Goal: Leave review/rating: Share an evaluation or opinion about a product, service, or content

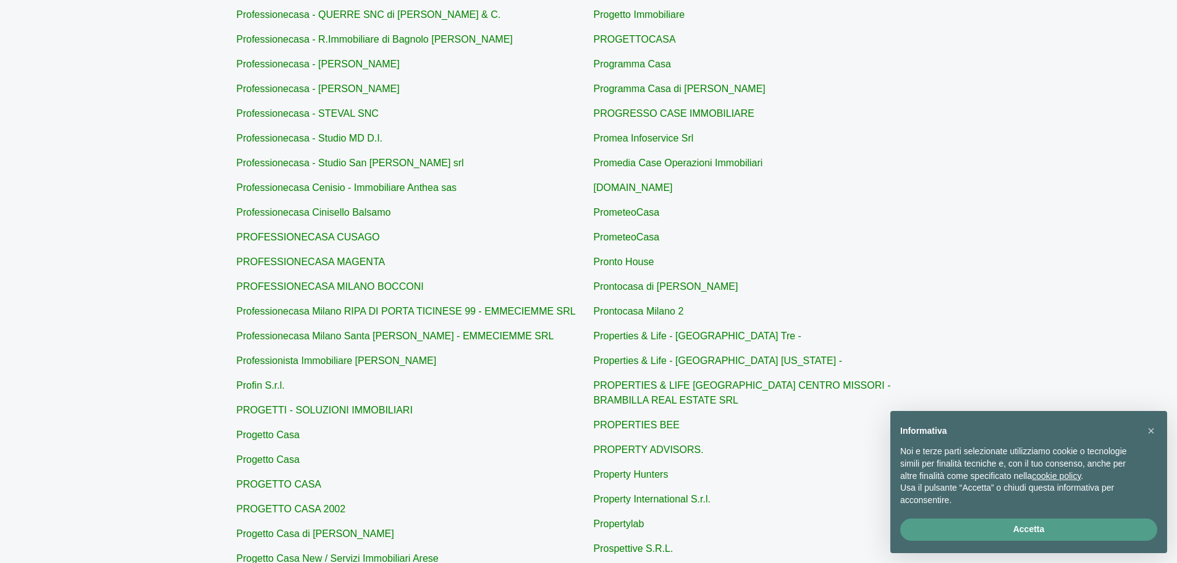
scroll to position [184, 0]
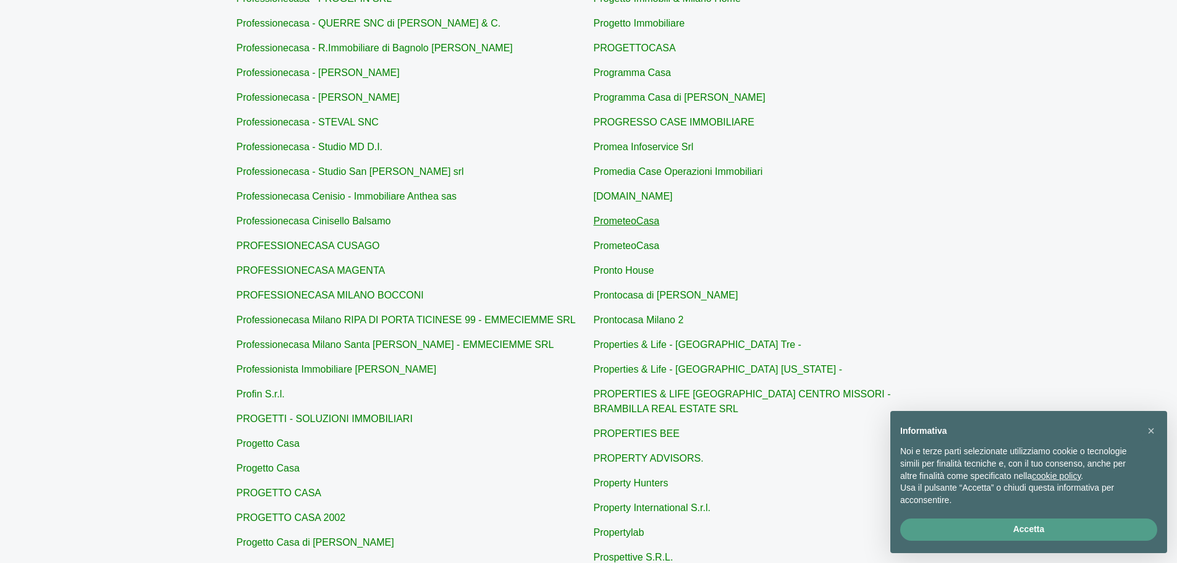
click at [634, 225] on link "PrometeoCasa" at bounding box center [627, 221] width 66 height 11
type input "PrometeoCasa"
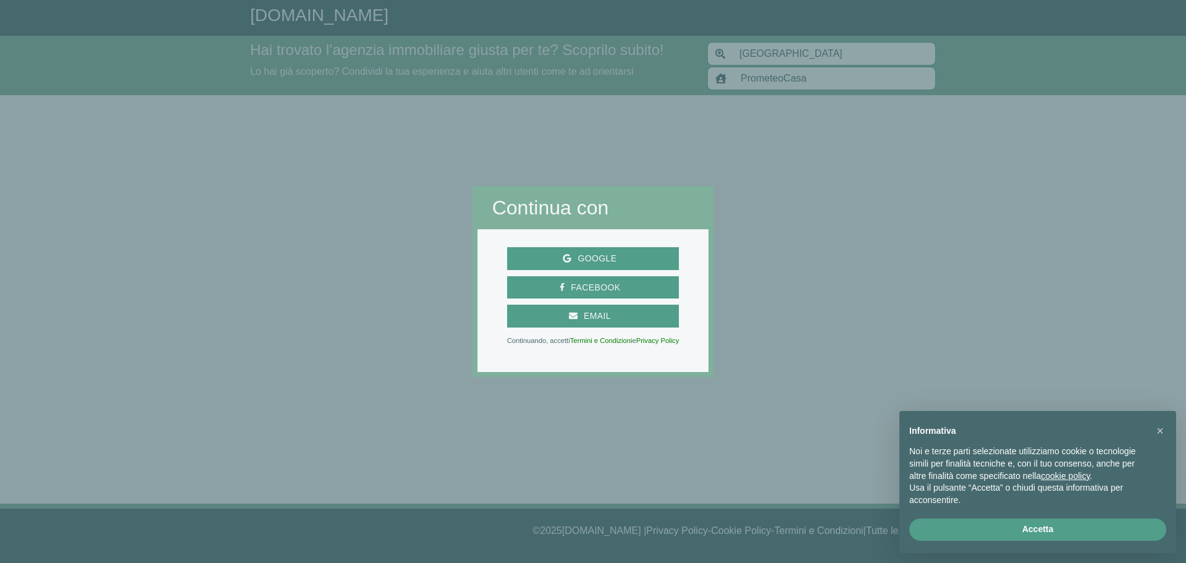
click at [682, 177] on div at bounding box center [594, 93] width 242 height 186
click at [1159, 431] on span "×" at bounding box center [1160, 431] width 7 height 14
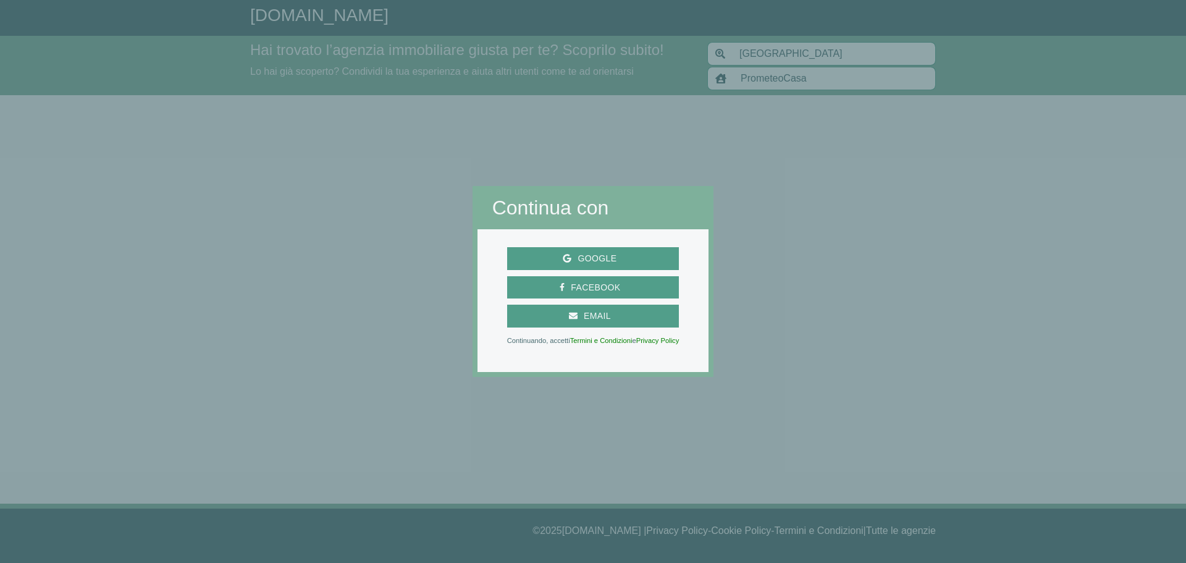
click at [918, 328] on div at bounding box center [950, 281] width 473 height 563
click at [630, 214] on h2 "Continua con" at bounding box center [593, 207] width 202 height 23
click at [633, 253] on span "Google" at bounding box center [593, 258] width 163 height 15
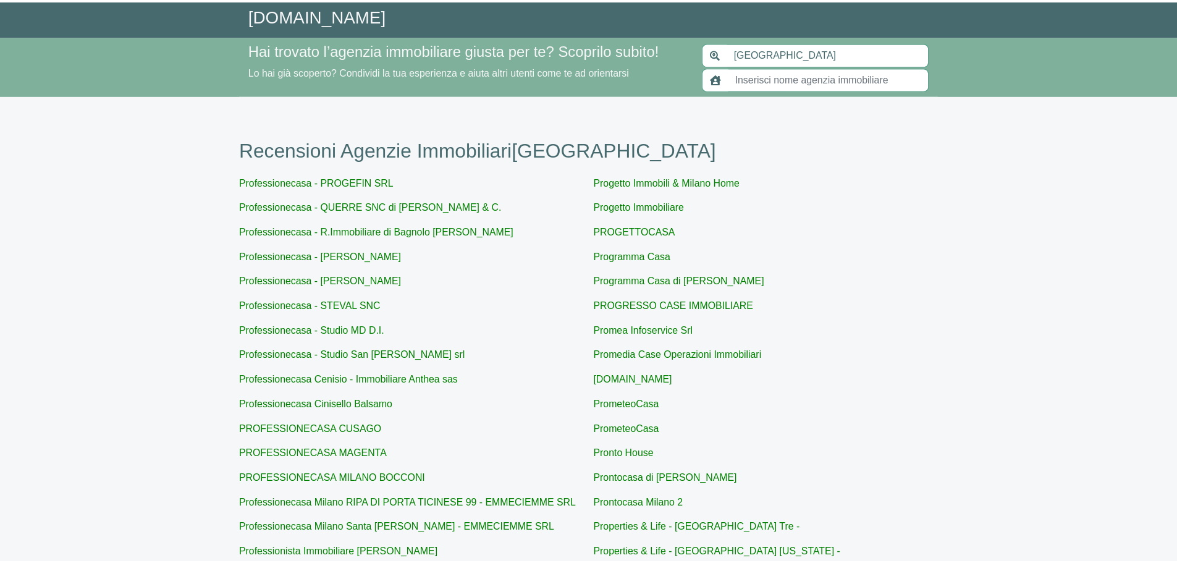
scroll to position [184, 0]
